Goal: Transaction & Acquisition: Subscribe to service/newsletter

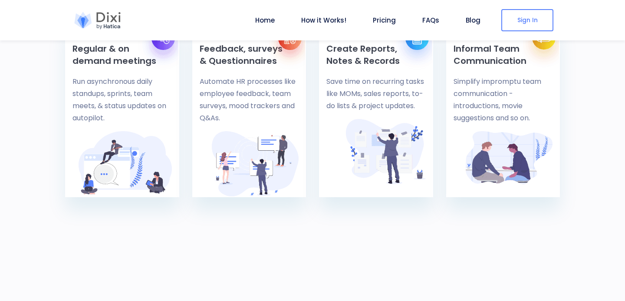
scroll to position [423, 0]
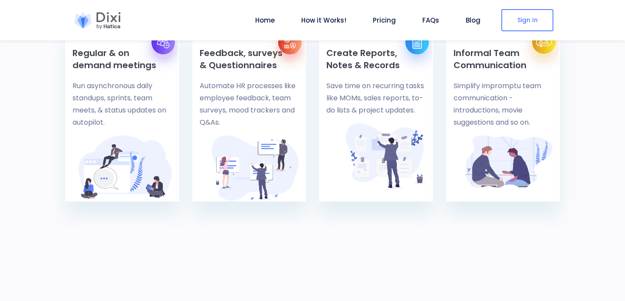
click at [314, 123] on div "Create Reports, Notes & Records Save time on recurring tasks like MOMs, sales r…" at bounding box center [375, 114] width 127 height 176
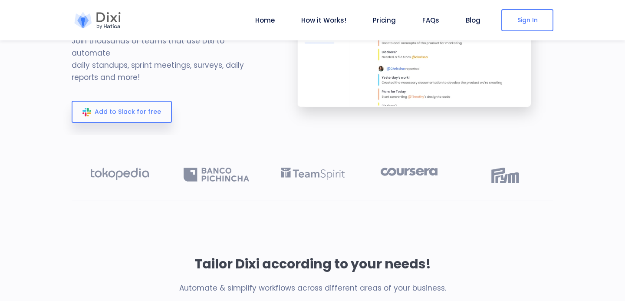
scroll to position [0, 0]
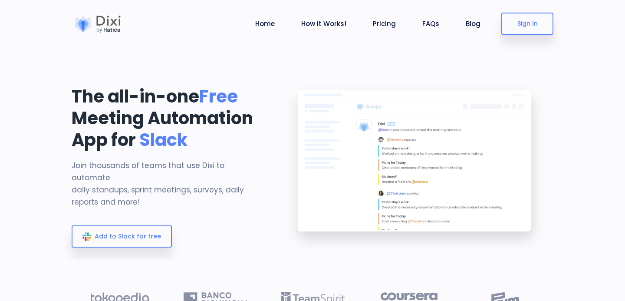
click at [274, 83] on div at bounding box center [415, 167] width 288 height 183
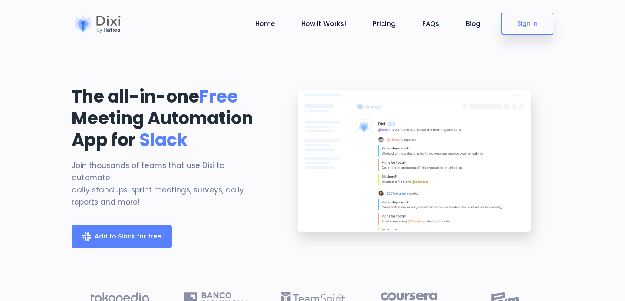
click at [134, 237] on link "Add to Slack for free" at bounding box center [122, 236] width 100 height 22
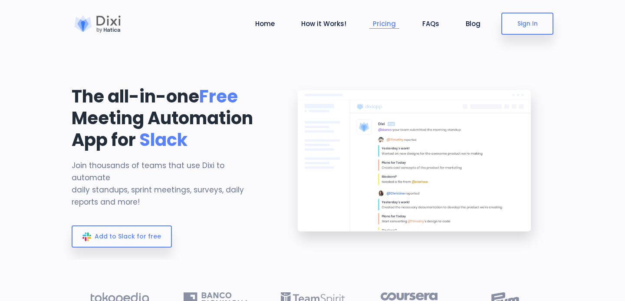
click at [383, 24] on link "Pricing" at bounding box center [384, 24] width 30 height 10
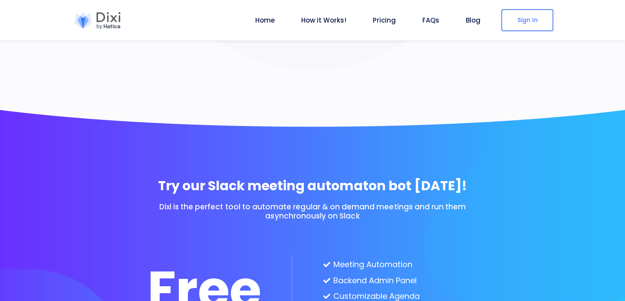
scroll to position [2137, 0]
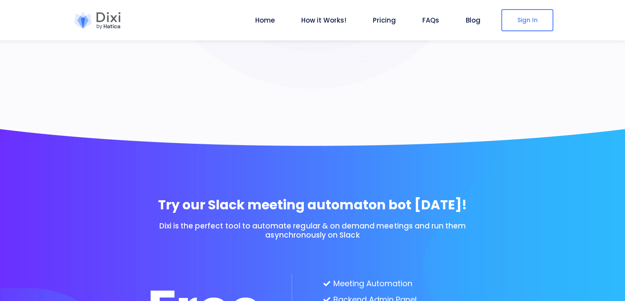
click at [256, 160] on section "Try our Slack meeting automaton bot [DATE]! Dixi is the perfect tool to automat…" at bounding box center [312, 301] width 625 height 383
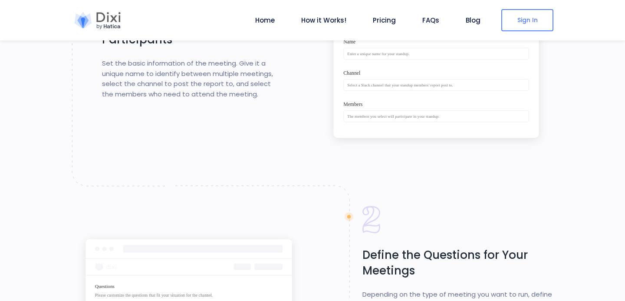
scroll to position [397, 0]
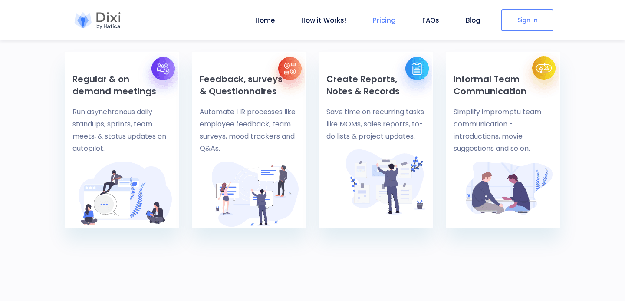
click at [377, 15] on li "Pricing" at bounding box center [384, 20] width 30 height 40
click at [391, 21] on link "Pricing" at bounding box center [384, 20] width 30 height 10
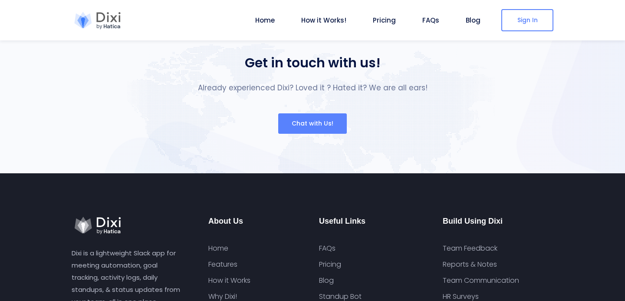
scroll to position [3204, 0]
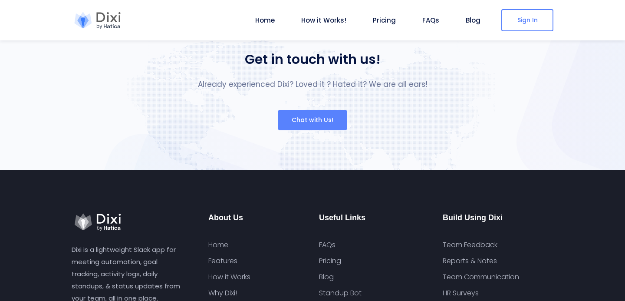
click at [296, 170] on div "Dixi is a lightweight Slack app for meeting automation, goal tracking, activity…" at bounding box center [312, 275] width 625 height 210
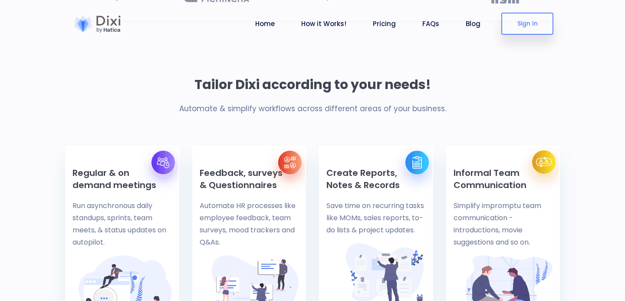
scroll to position [0, 0]
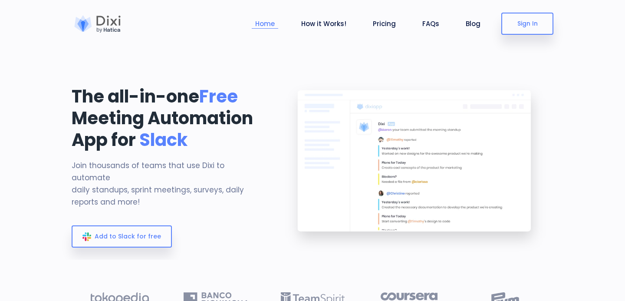
click at [264, 20] on link "Home" at bounding box center [265, 24] width 26 height 10
click at [110, 26] on div at bounding box center [98, 23] width 52 height 17
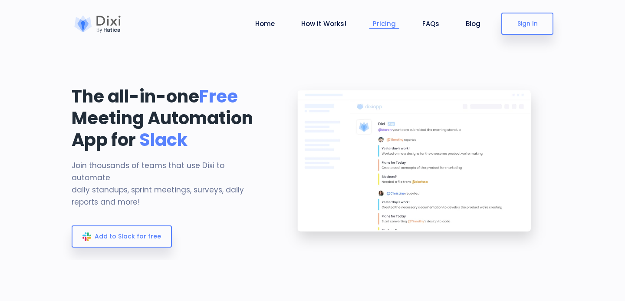
click at [380, 16] on li "Pricing" at bounding box center [384, 23] width 30 height 40
click at [380, 19] on link "Pricing" at bounding box center [384, 24] width 30 height 10
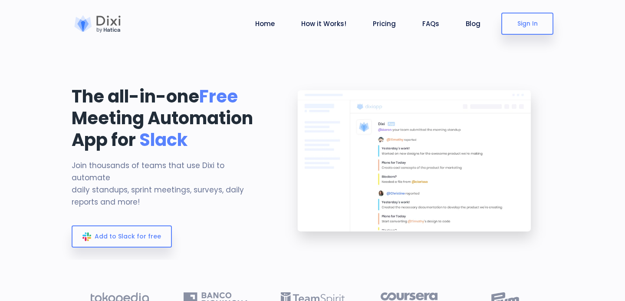
click at [99, 14] on link at bounding box center [98, 24] width 52 height 22
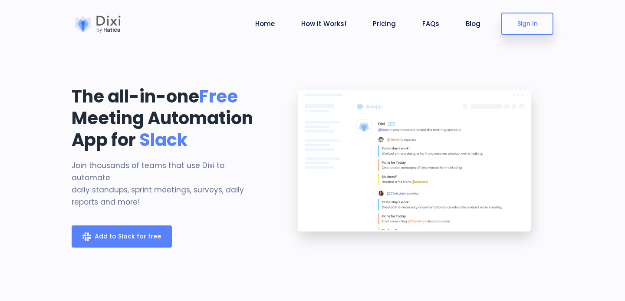
click at [143, 232] on span "Add to Slack for free" at bounding box center [128, 236] width 66 height 9
